Goal: Ask a question

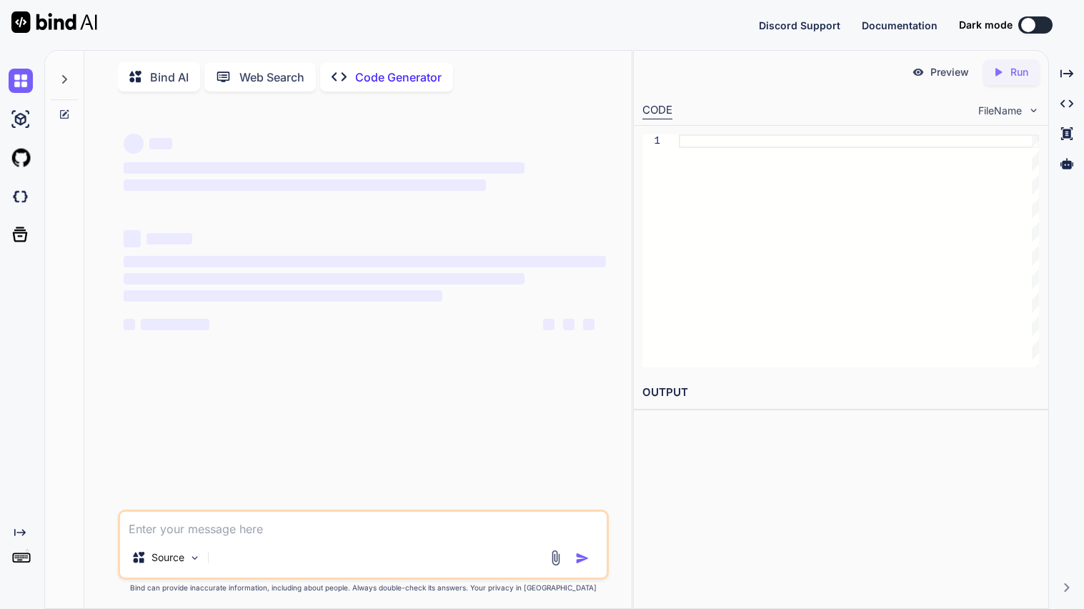
type textarea "x"
type textarea "c"
type textarea "x"
type textarea "ca"
type textarea "x"
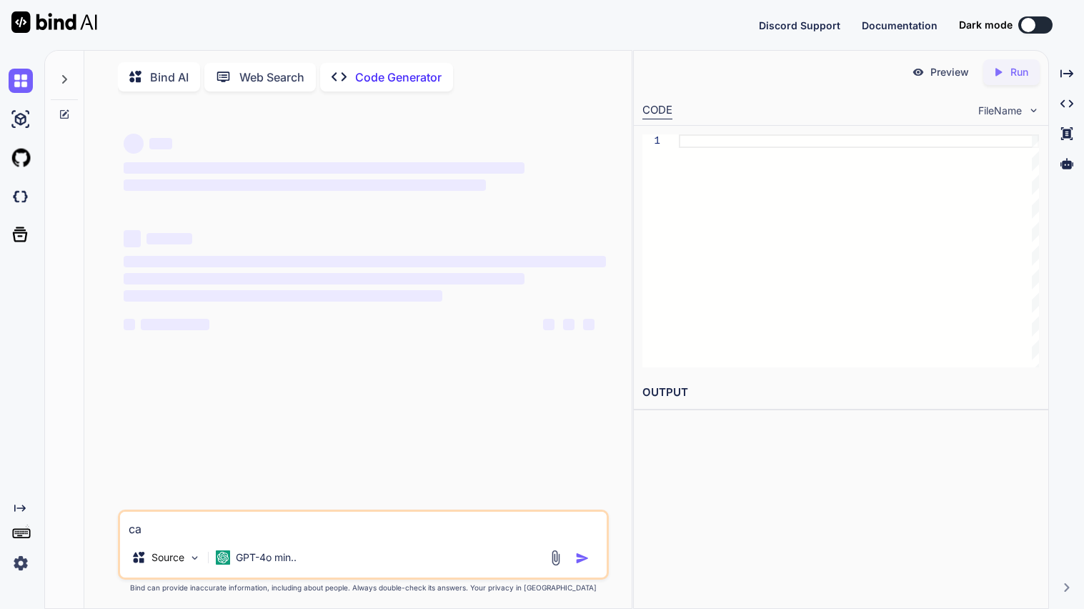
type textarea "can"
type textarea "x"
type textarea "can"
type textarea "x"
type textarea "can y"
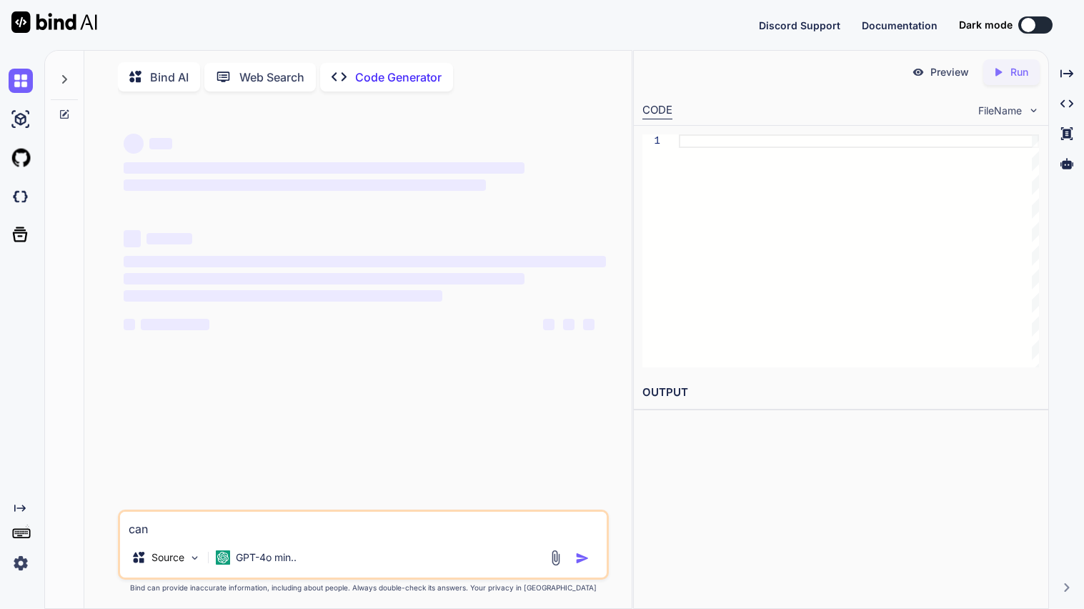
type textarea "x"
type textarea "can yo"
type textarea "x"
type textarea "can you"
type textarea "x"
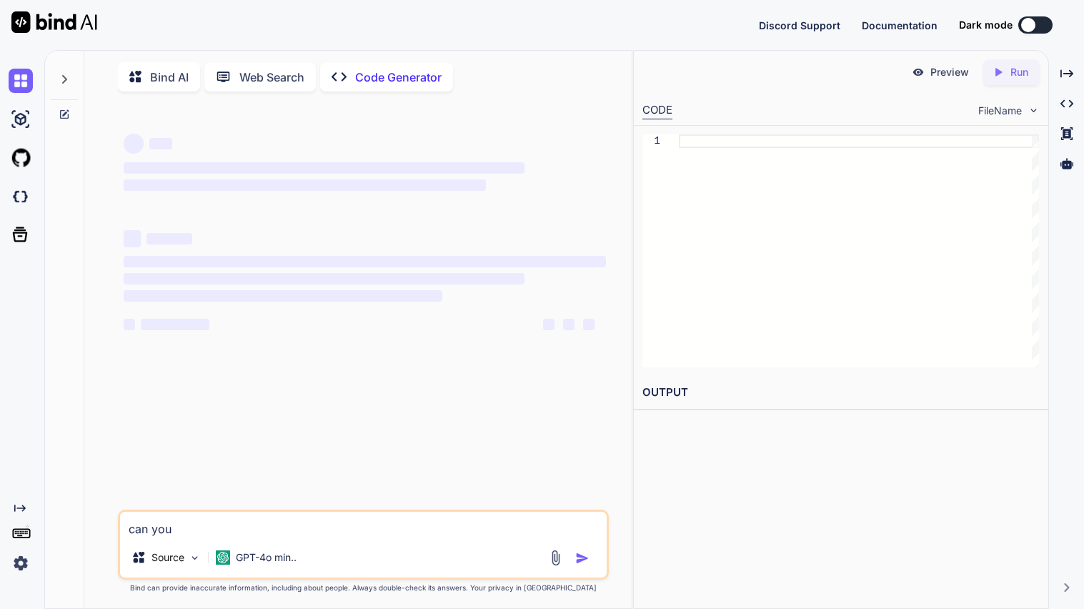
type textarea "can you"
type textarea "x"
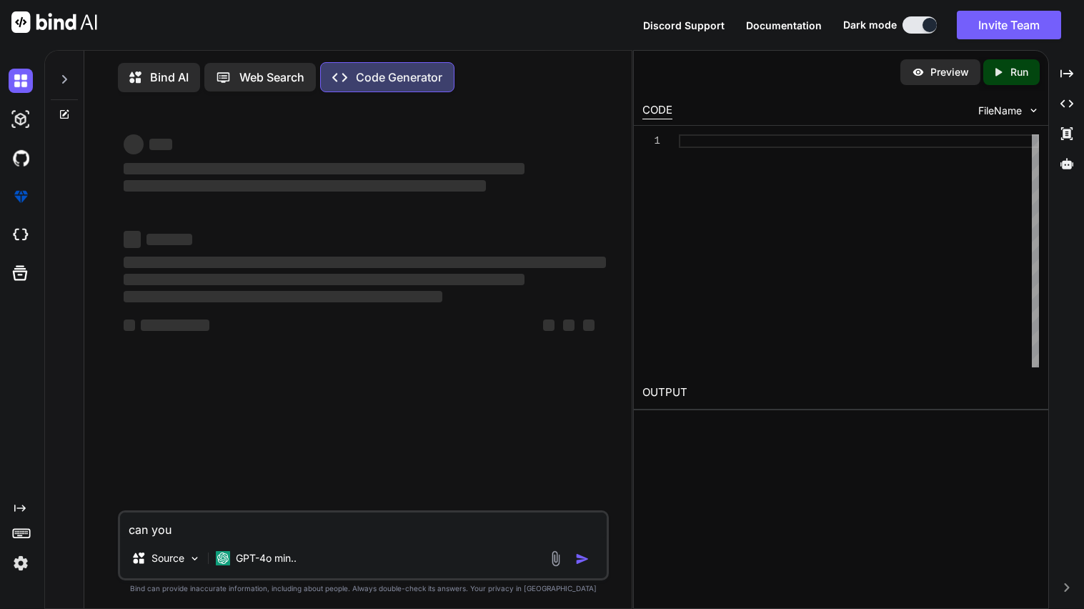
type textarea "can you f"
type textarea "x"
type textarea "can you fi"
type textarea "x"
type textarea "can you fix"
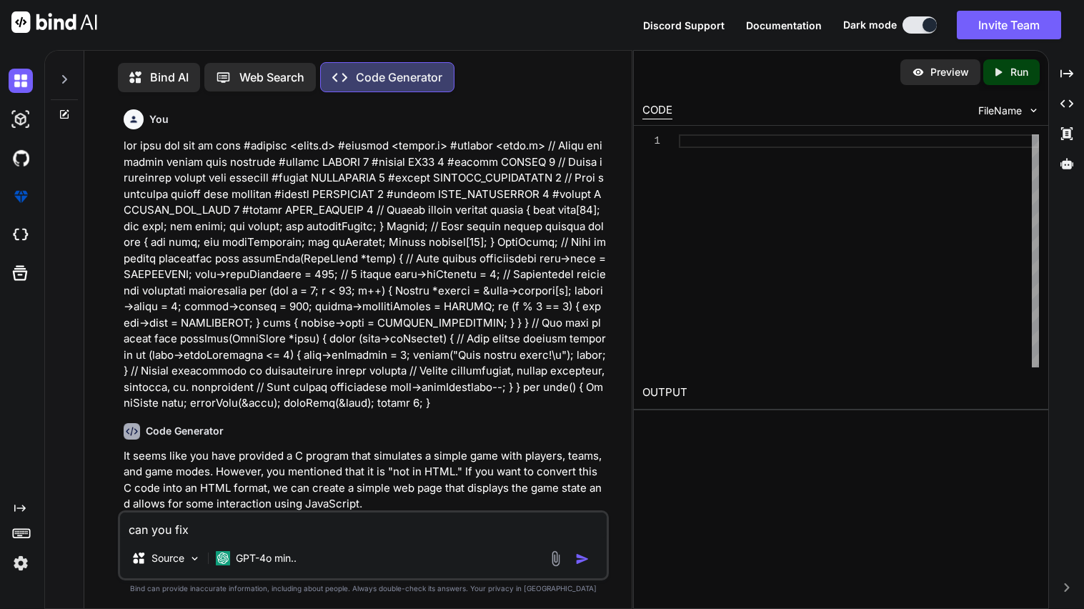
type textarea "x"
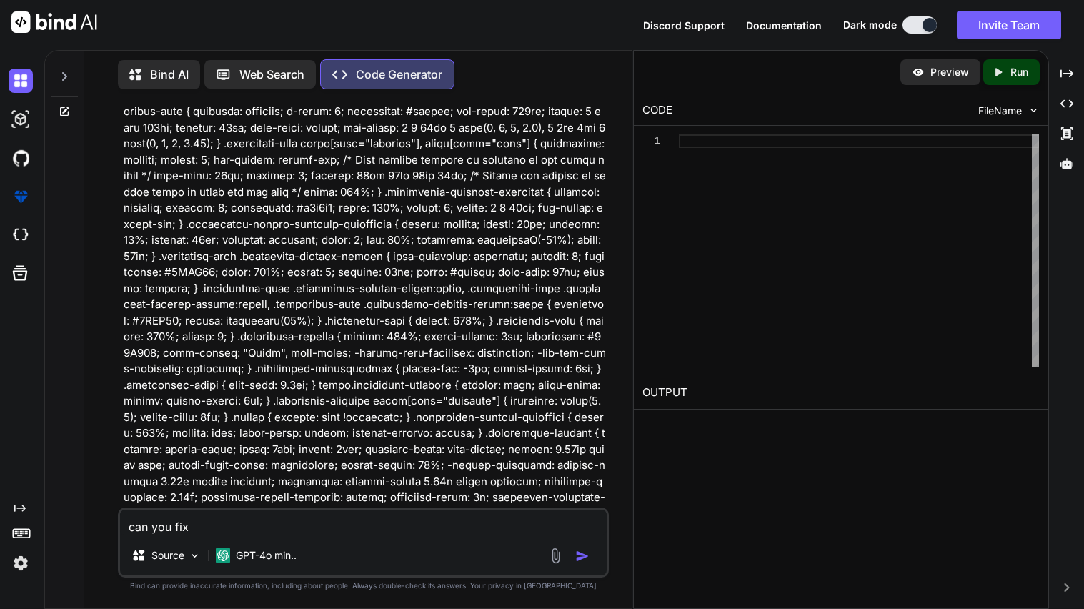
type textarea "can you fix"
type textarea "x"
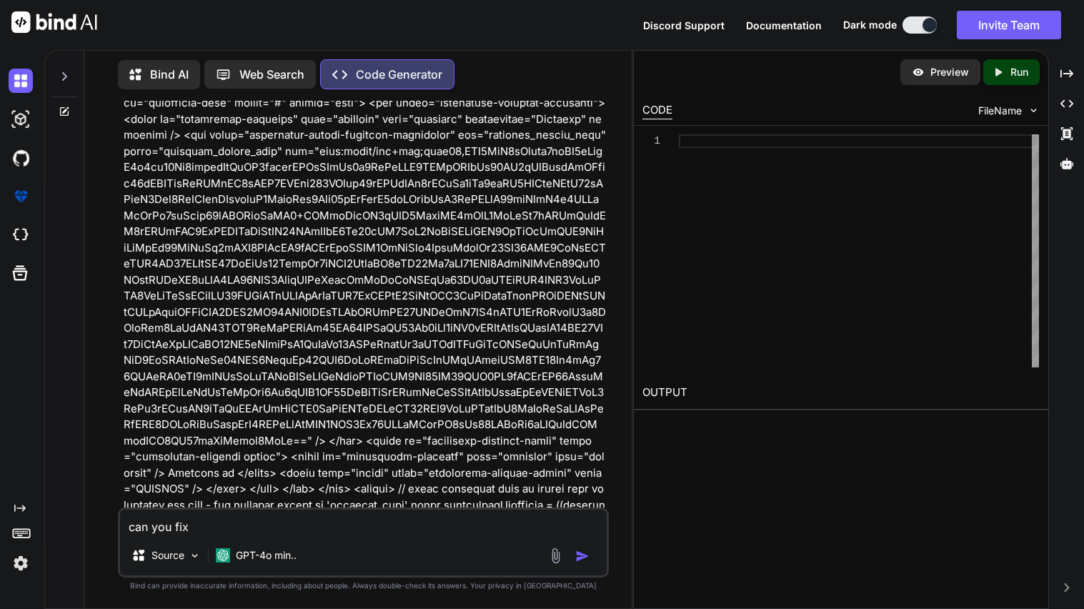
scroll to position [2266, 0]
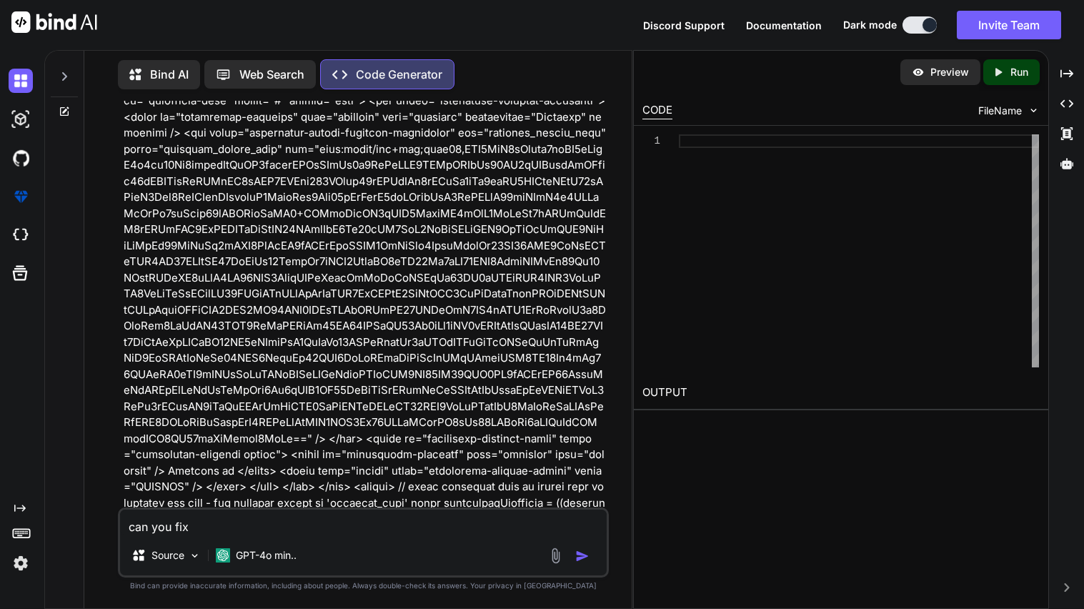
type textarea "can you fix t"
type textarea "x"
type textarea "can you fix th"
type textarea "x"
type textarea "can you fix thi"
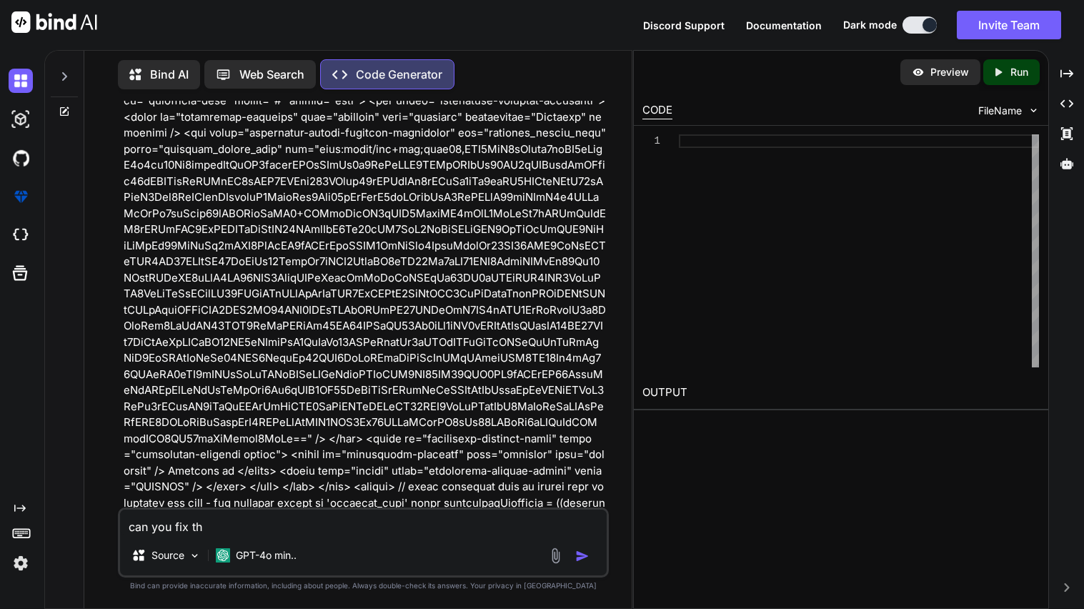
type textarea "x"
type textarea "can you fix this"
type textarea "x"
type textarea "can you fix this"
type textarea "x"
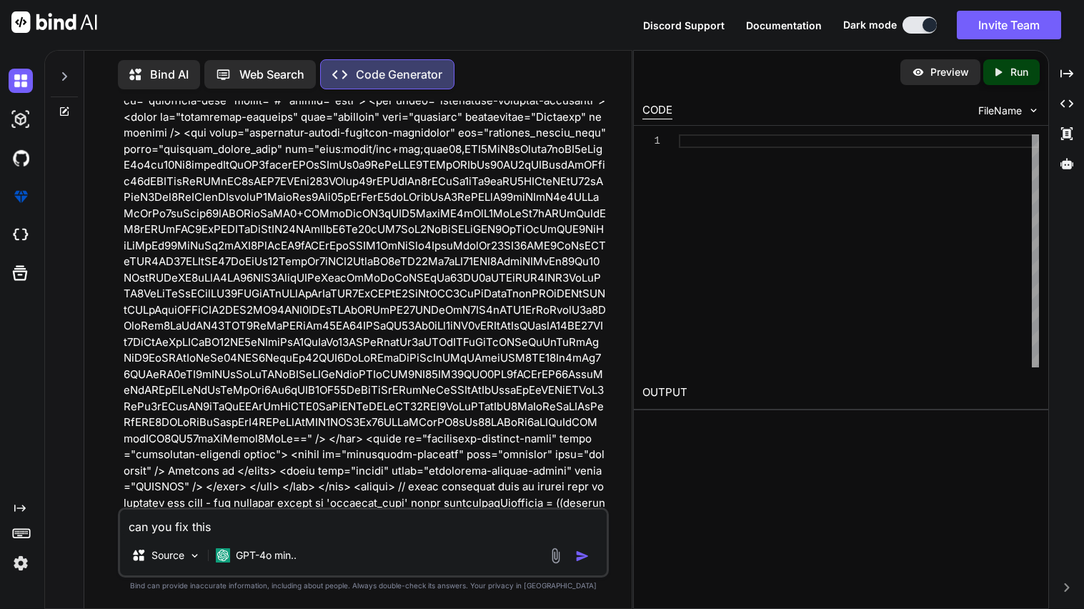
type textarea "can you fix this c"
type textarea "x"
type textarea "can you fix this co"
type textarea "x"
type textarea "can you fix this cod"
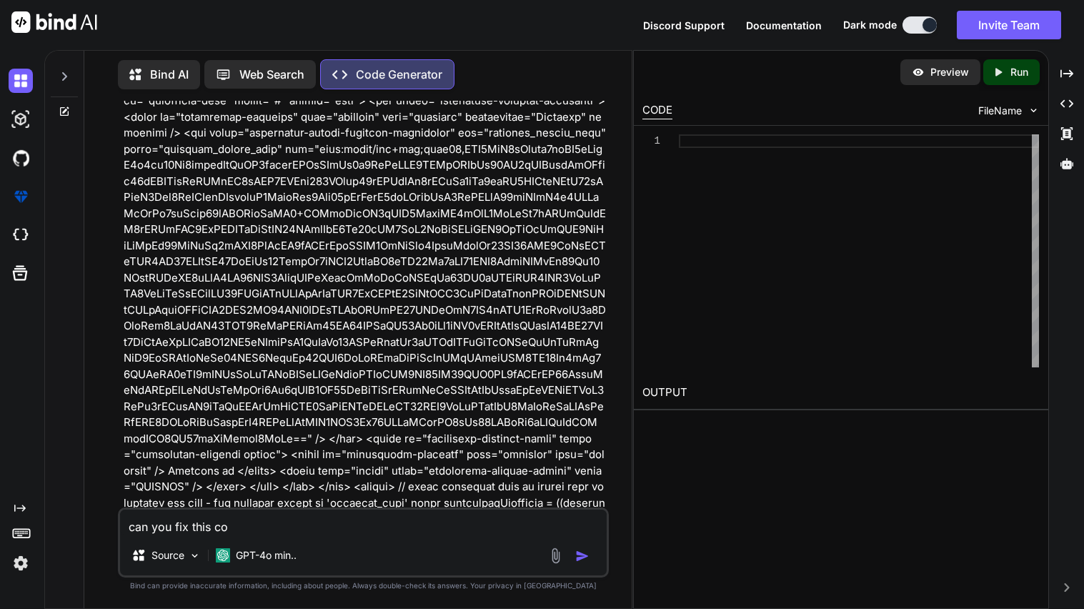
type textarea "x"
type textarea "can you fix this code"
type textarea "x"
type textarea "can you fix this code"
type textarea "x"
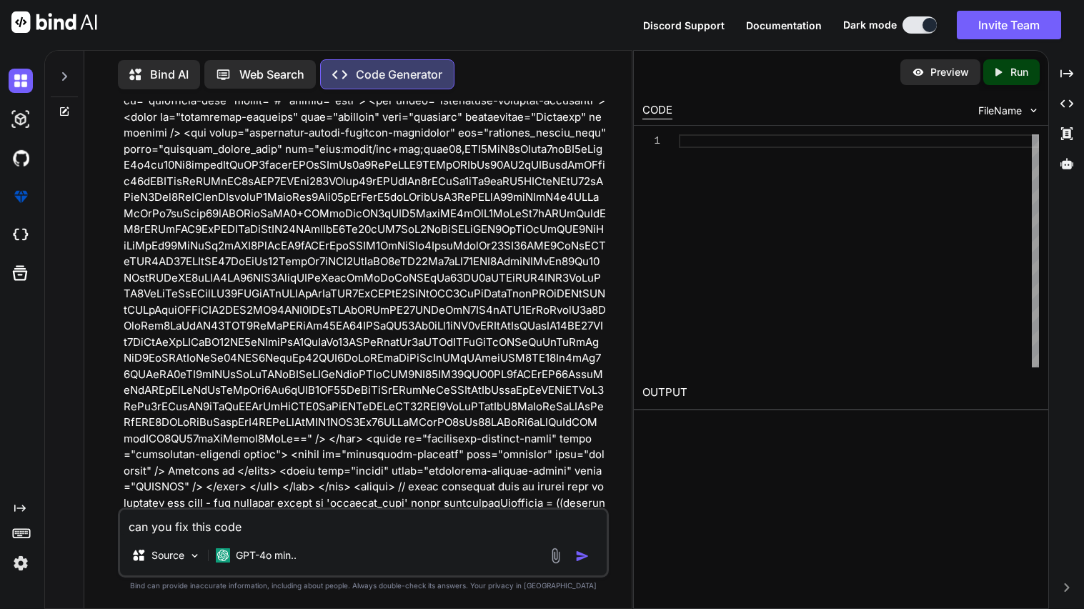
type textarea "can you fix this code i"
type textarea "x"
type textarea "can you fix this code it"
type textarea "x"
type textarea "can you fix this code its"
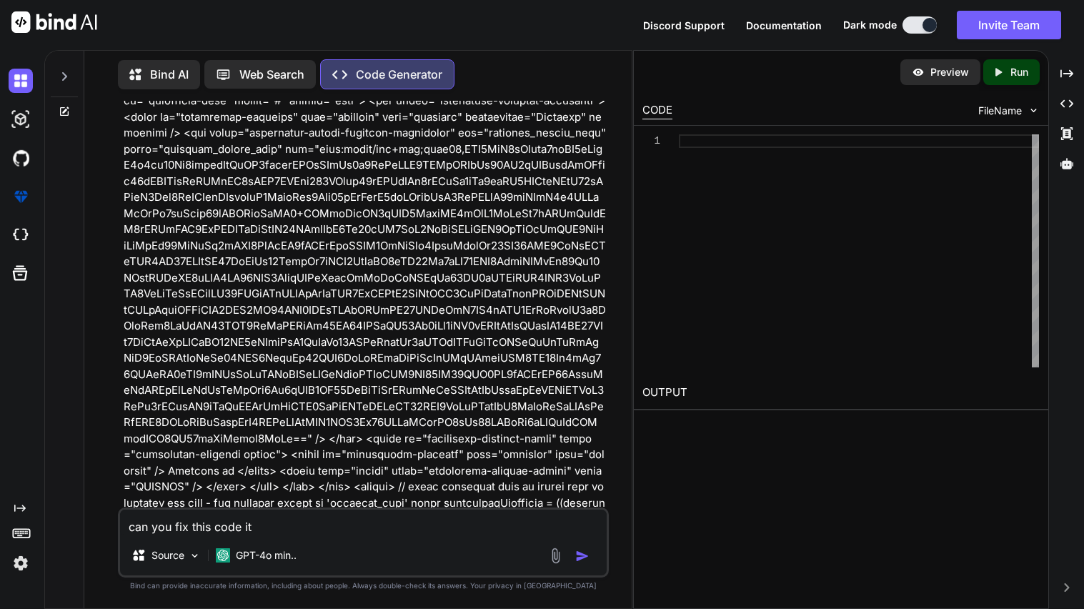
type textarea "x"
type textarea "can you fix this code its"
type textarea "x"
type textarea "can you fix this code its n"
type textarea "x"
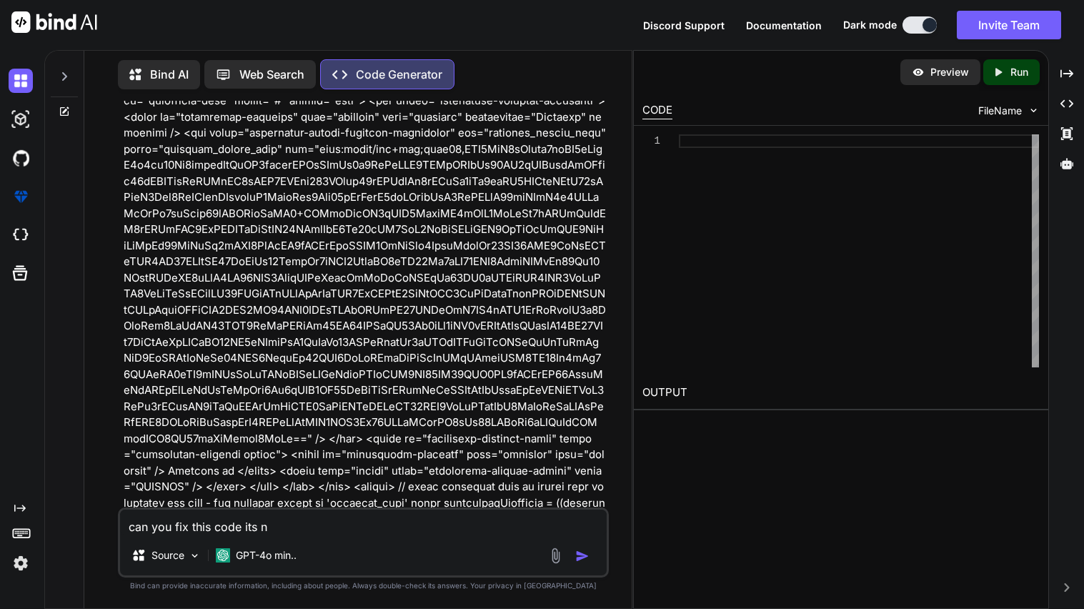
type textarea "can you fix this code its no"
type textarea "x"
type textarea "can you fix this code its not"
type textarea "x"
type textarea "can you fix this code its not"
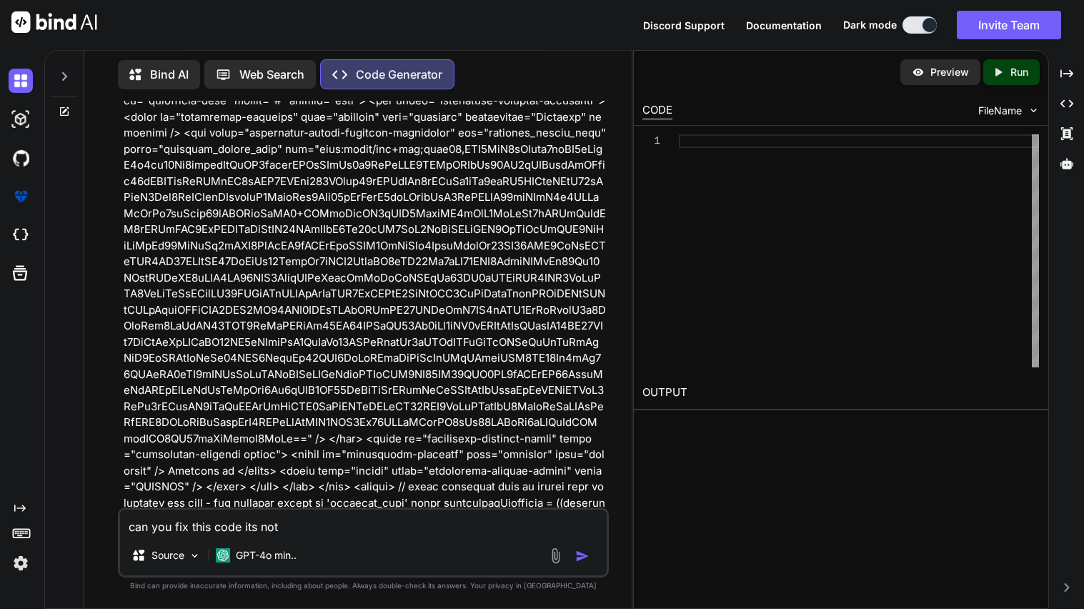
type textarea "x"
type textarea "can you fix this code its not l"
type textarea "x"
type textarea "can you fix this code its not la"
type textarea "x"
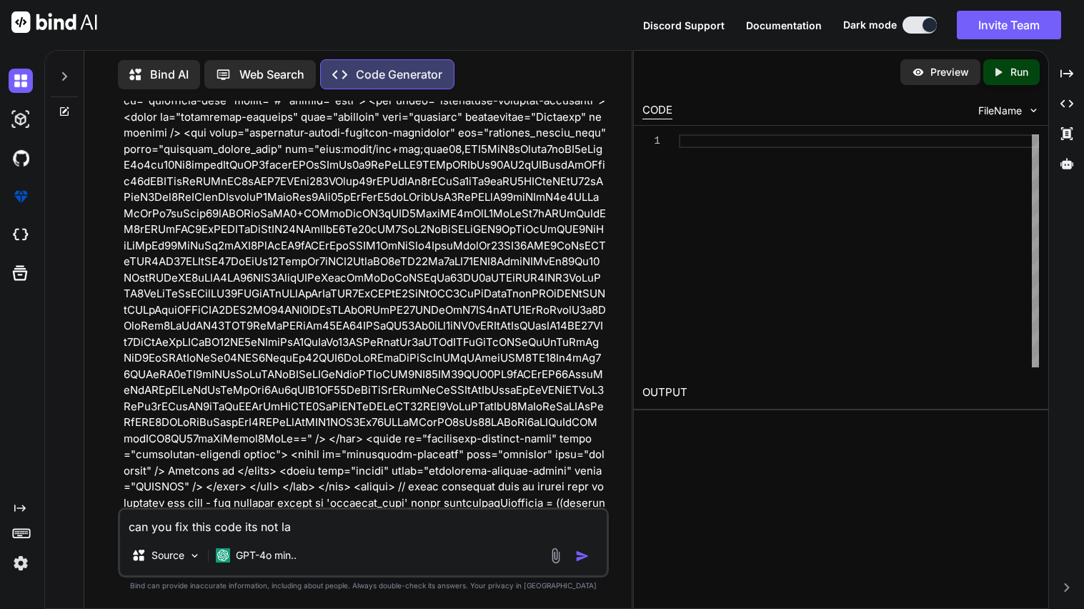
type textarea "can you fix this code its not [PERSON_NAME]"
type textarea "x"
type textarea "can you fix this code its not laun"
type textarea "x"
type textarea "can you fix this code its not launc"
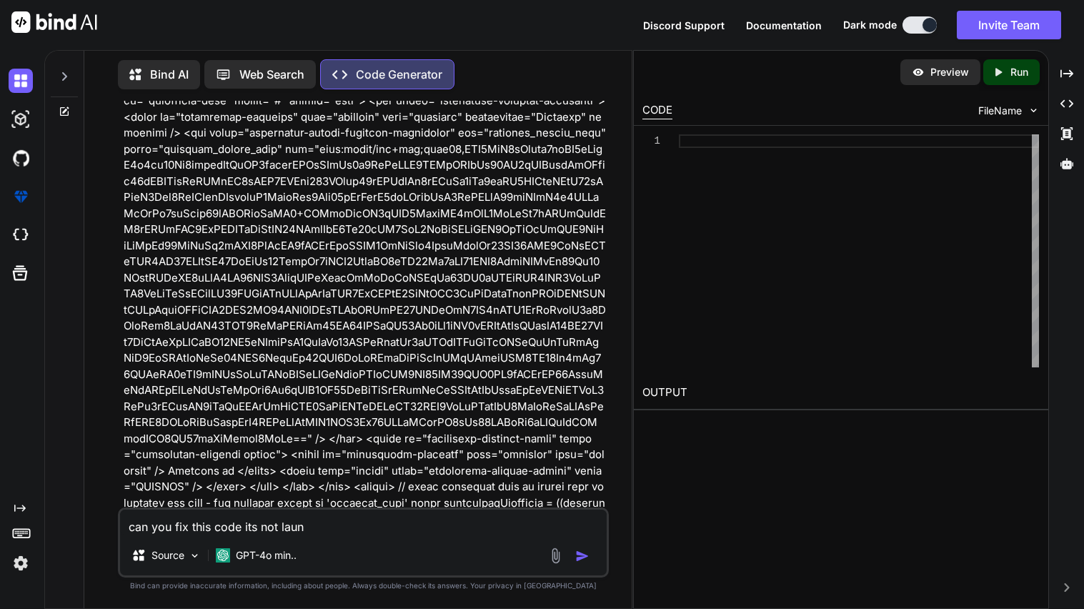
type textarea "x"
type textarea "can you fix this code its not launch"
type textarea "x"
type textarea "can you fix this code its not launchi"
type textarea "x"
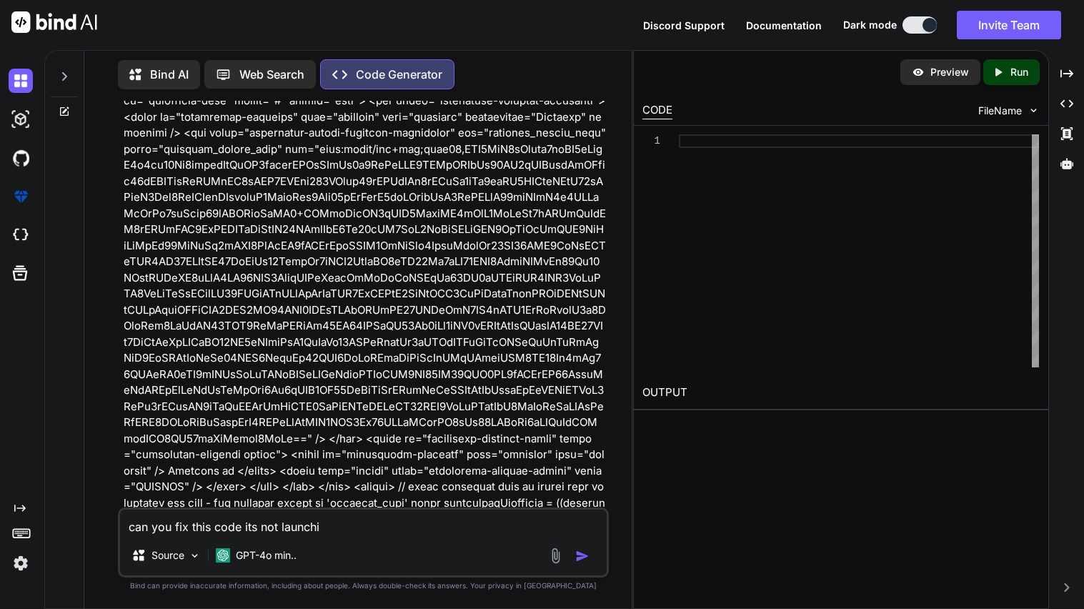
type textarea "can you fix this code its not launchin"
type textarea "x"
type textarea "can you fix this code its not launching"
type textarea "x"
type textarea "can you fix this code its not launching"
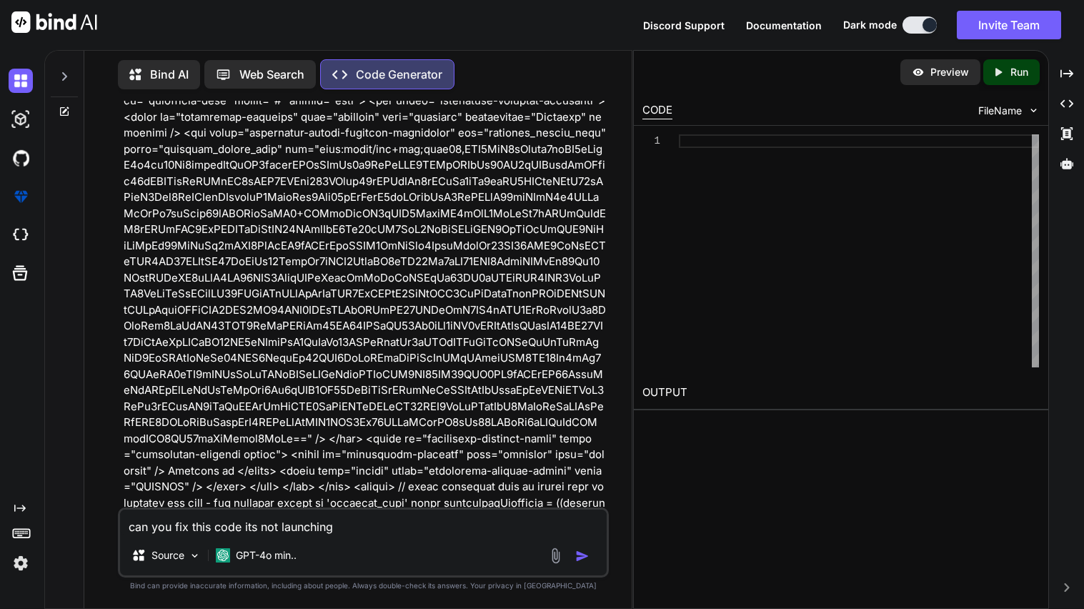
type textarea "x"
type textarea "can you fix this code its not launching t"
type textarea "x"
type textarea "can you fix this code its not launching th"
type textarea "x"
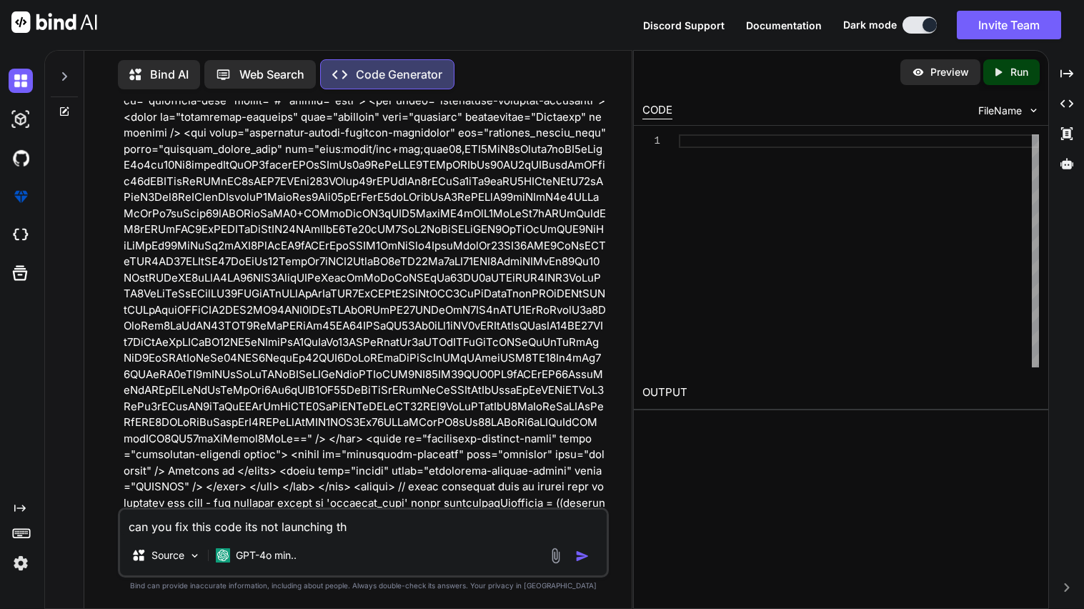
type textarea "can you fix this code its not launching the"
type textarea "x"
type textarea "can you fix this code its not launching the"
type textarea "x"
type textarea "can you fix this code its not launching the g"
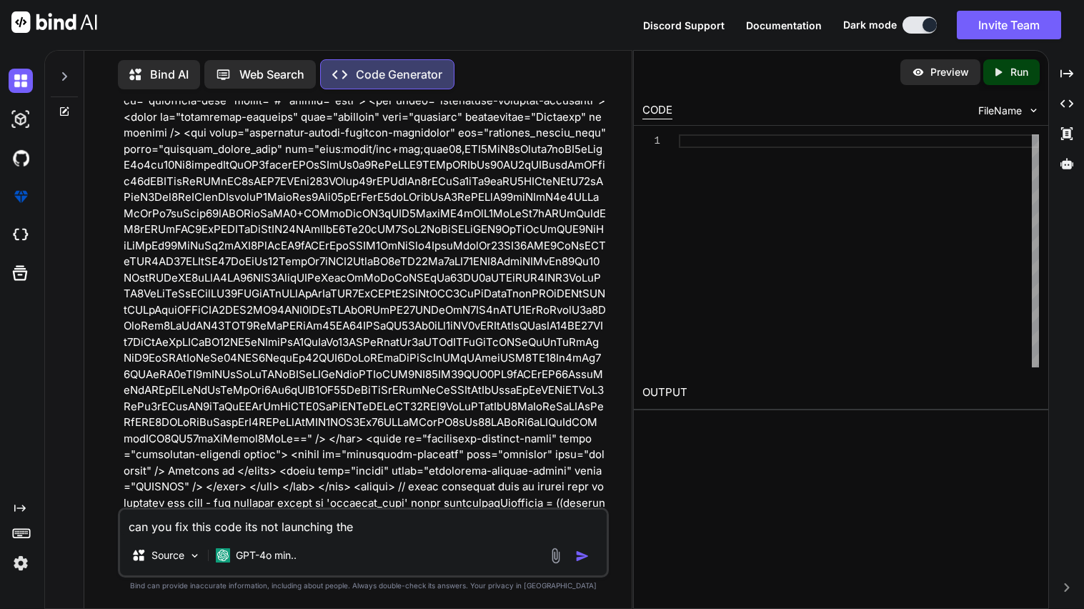
type textarea "x"
type textarea "can you fix this code its not launching the ga"
type textarea "x"
type textarea "can you fix this code its not launching the gam"
type textarea "x"
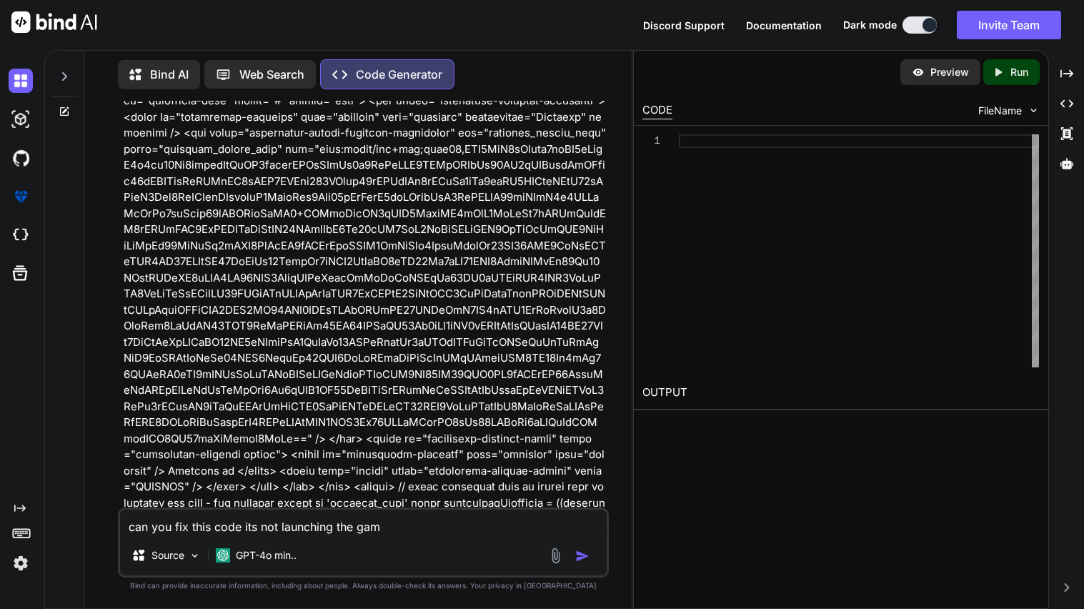
type textarea "can you fix this code its not launching the game"
type textarea "x"
type textarea "can you fix this code its not launching the game"
type textarea "x"
type textarea "can you fix this code its not launching the game"
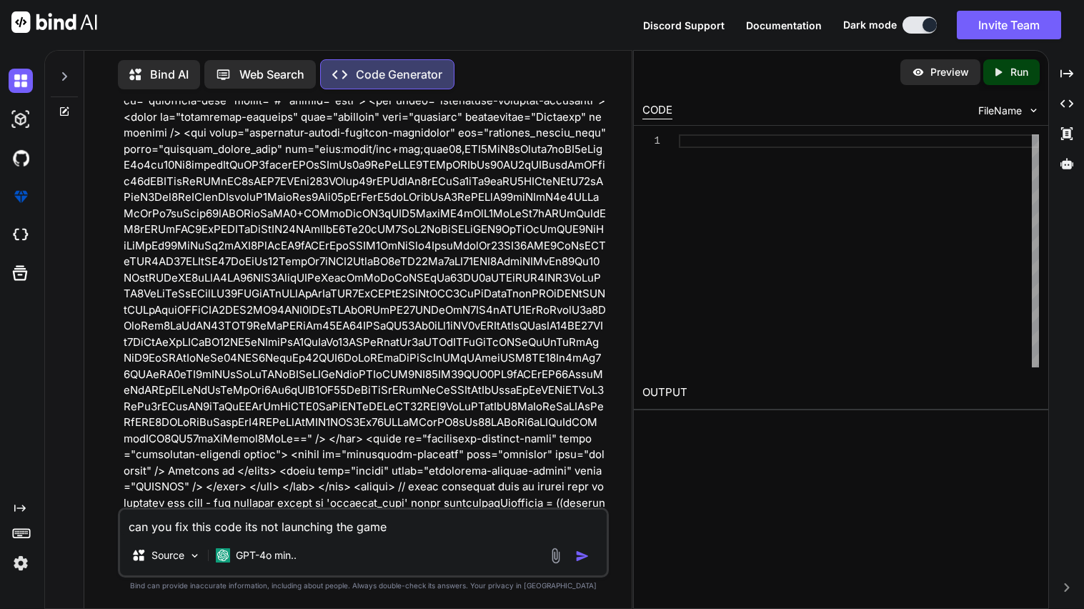
type textarea "x"
type textarea "can you fix this code its not launching the game"
type textarea "x"
type textarea "can you fix this code its not launching the game"
type textarea "x"
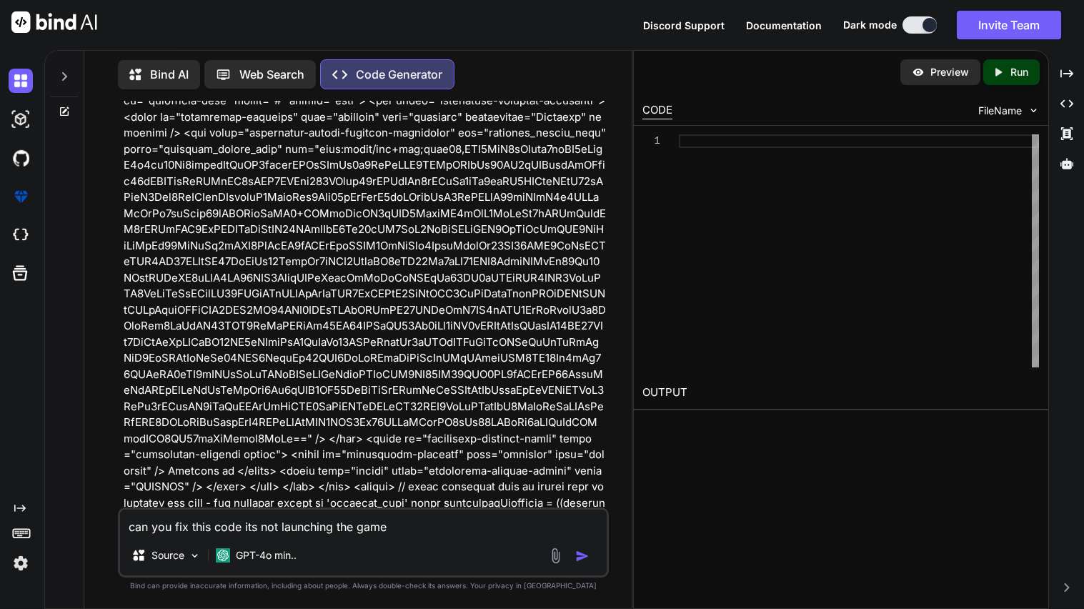
type textarea "can you fix this code its not launching the game"
type textarea "x"
type textarea "can you fix this code its not launching the game"
type textarea "x"
type textarea "can you fix this code its not launching the game <!DOCTYPE html> <html> <head> …"
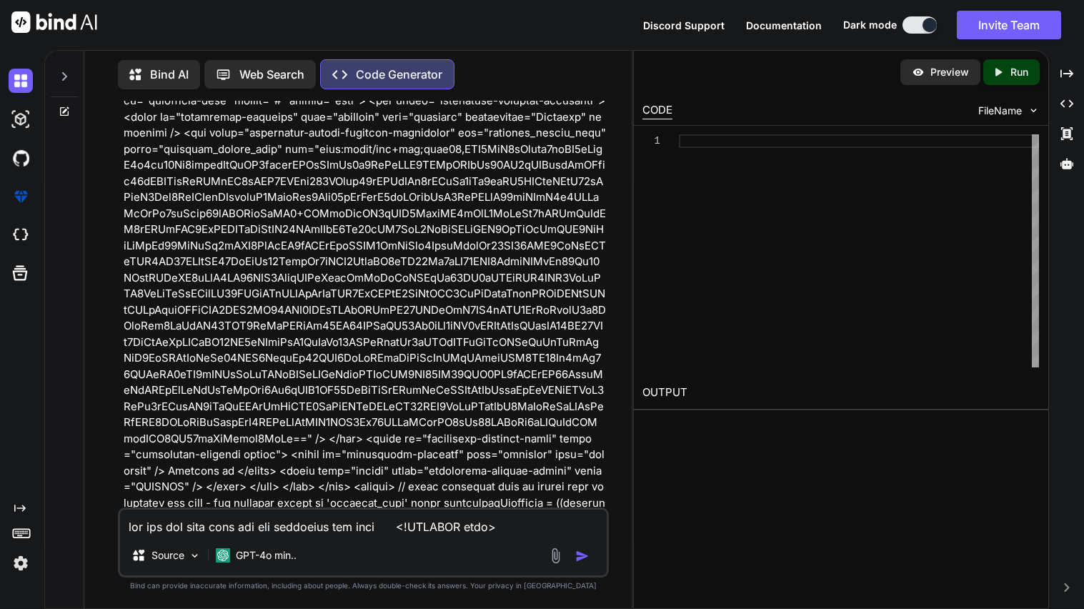
type textarea "x"
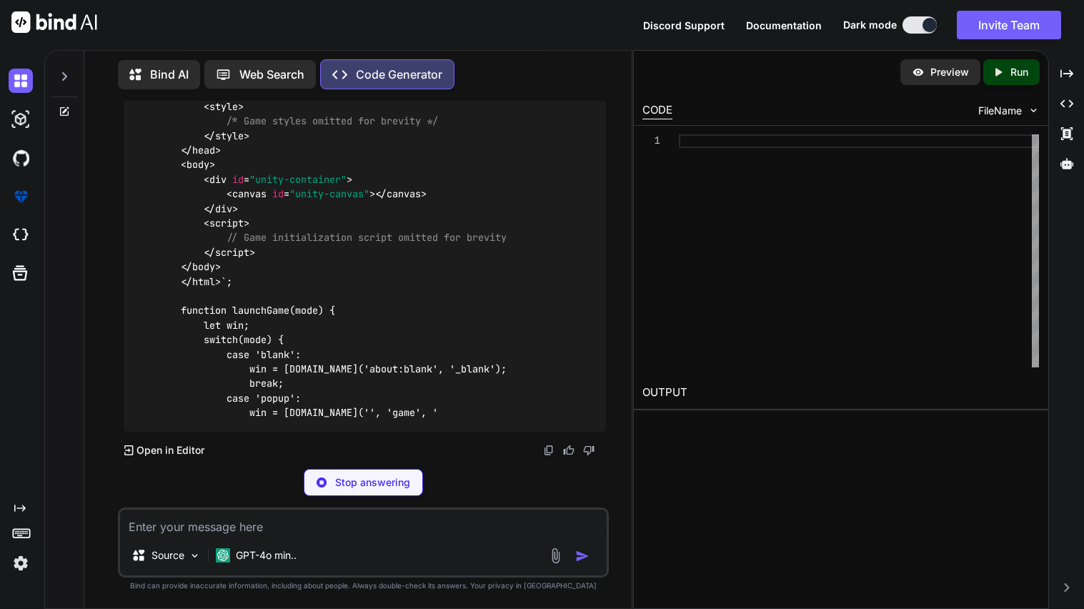
scroll to position [13706, 0]
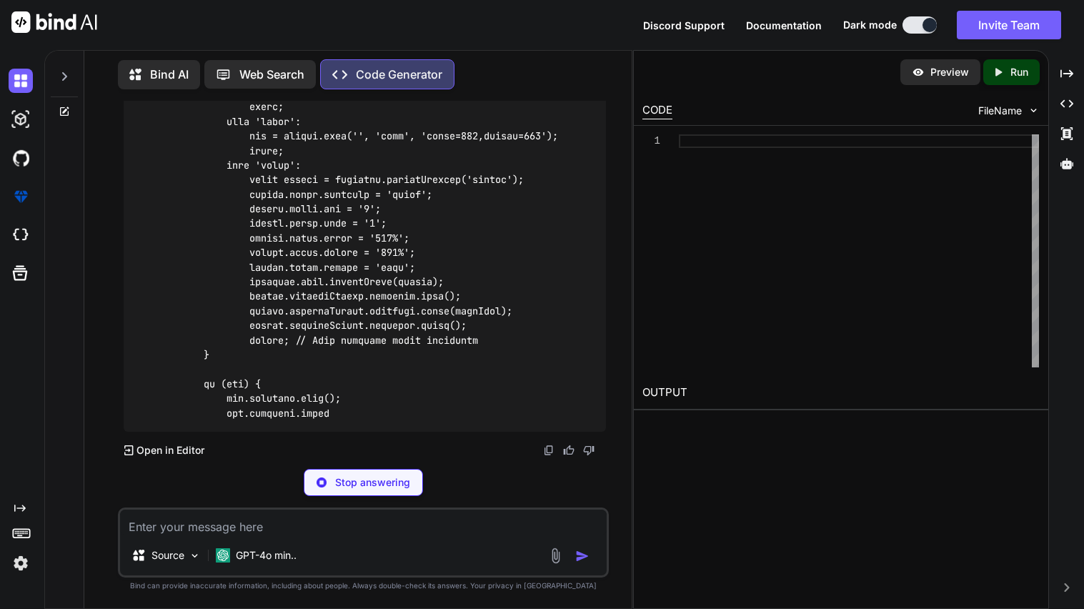
type textarea "x"
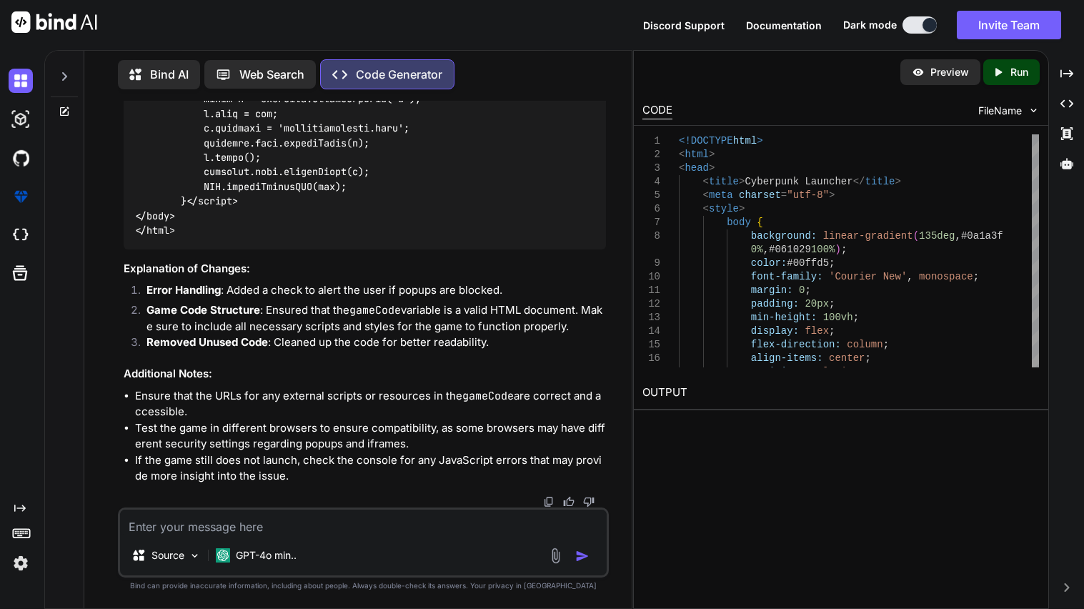
scroll to position [14107, 0]
